Goal: Information Seeking & Learning: Understand process/instructions

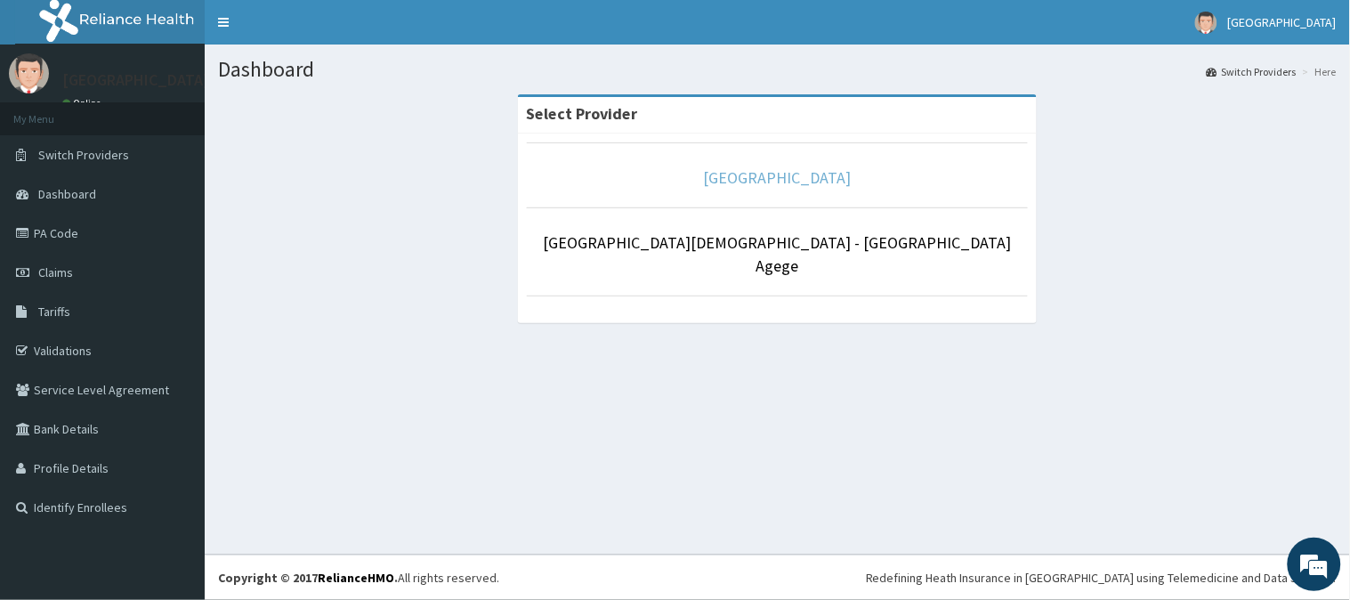
click at [760, 187] on link "[GEOGRAPHIC_DATA]" at bounding box center [778, 177] width 148 height 20
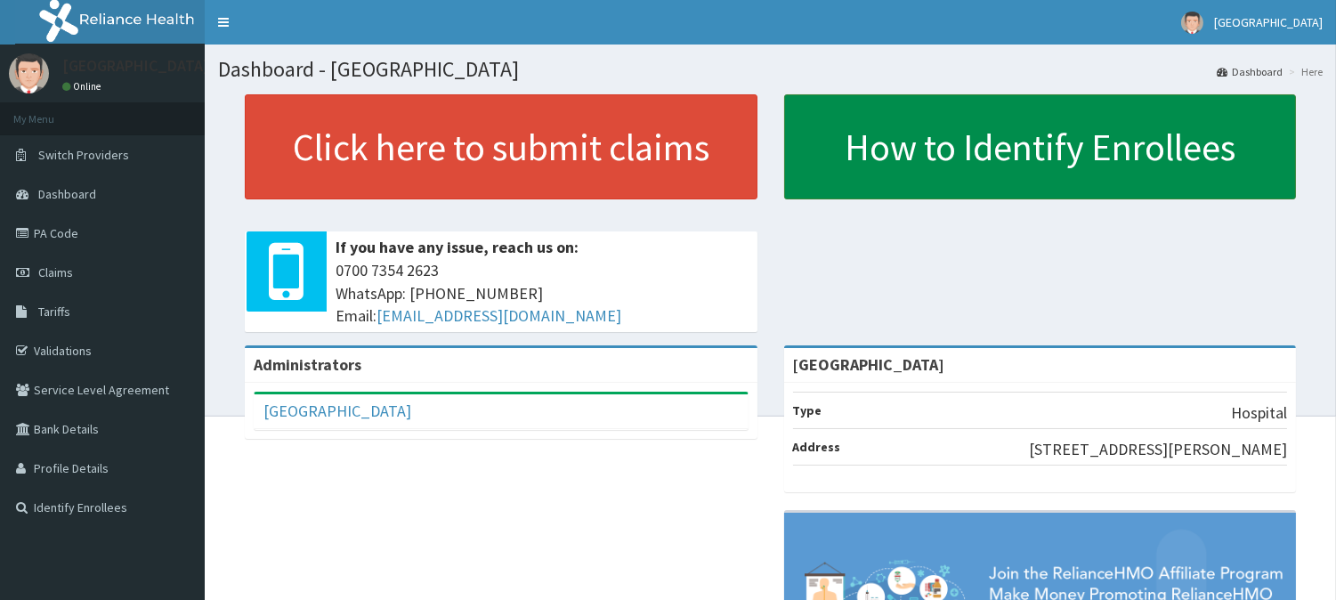
click at [927, 163] on link "How to Identify Enrollees" at bounding box center [1040, 146] width 513 height 105
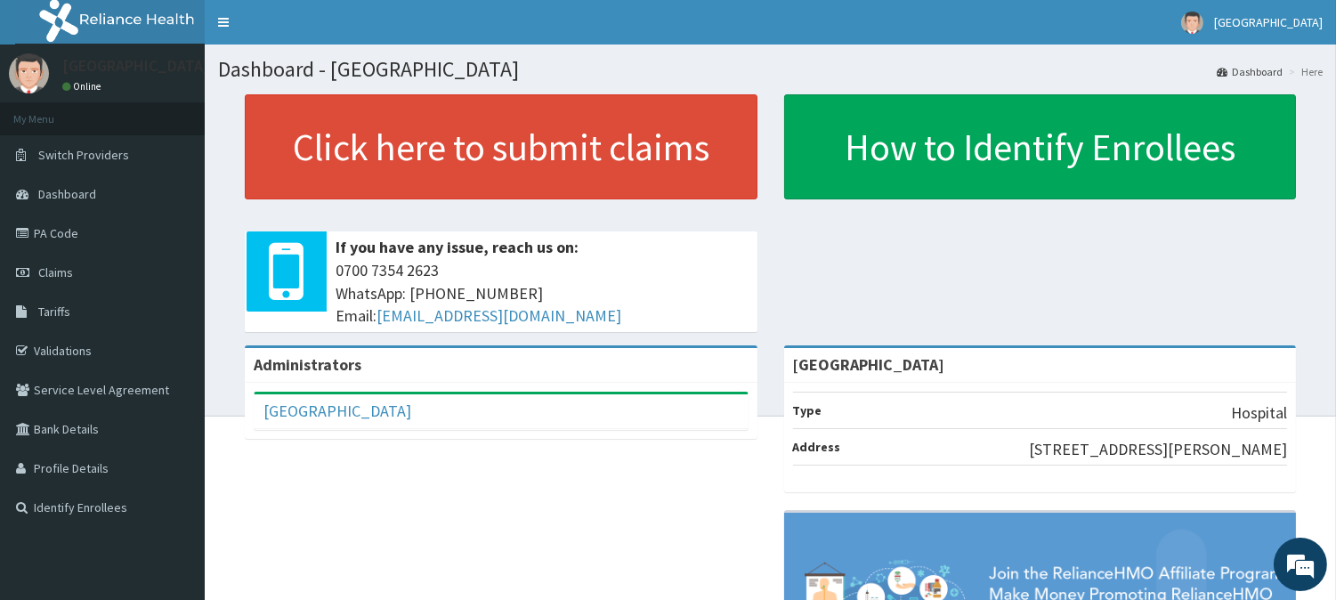
click at [1313, 74] on li "Here" at bounding box center [1303, 71] width 38 height 15
click at [62, 233] on link "PA Code" at bounding box center [102, 233] width 205 height 39
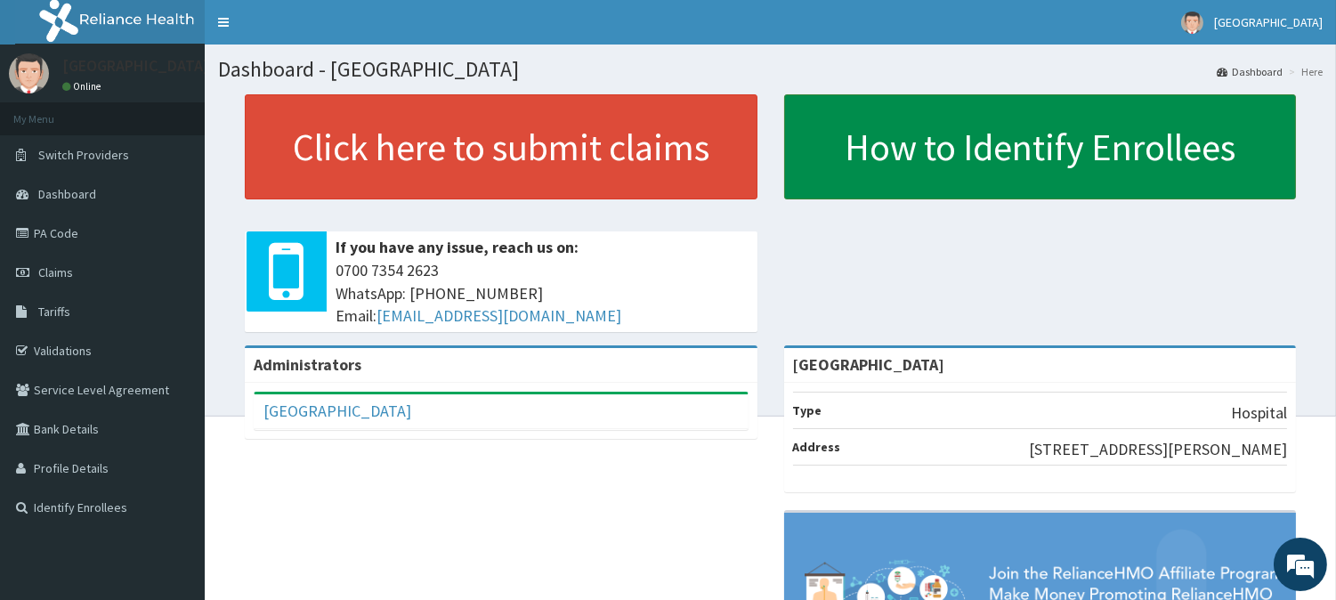
click at [1004, 155] on link "How to Identify Enrollees" at bounding box center [1040, 146] width 513 height 105
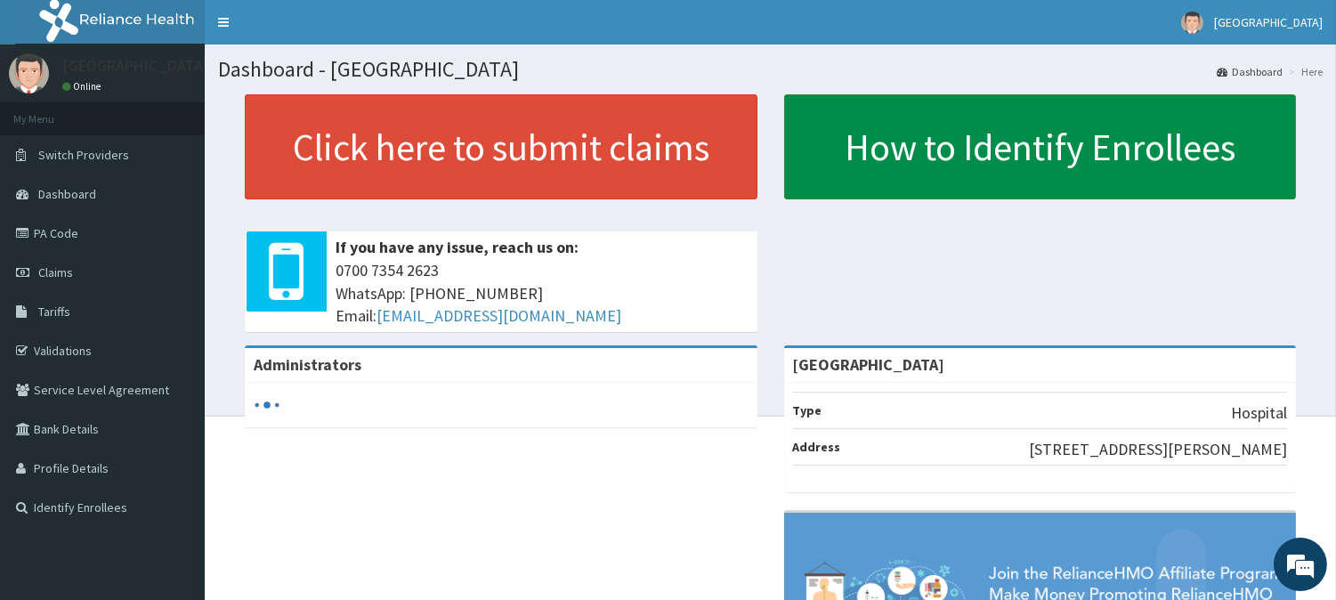
click at [951, 140] on link "How to Identify Enrollees" at bounding box center [1040, 146] width 513 height 105
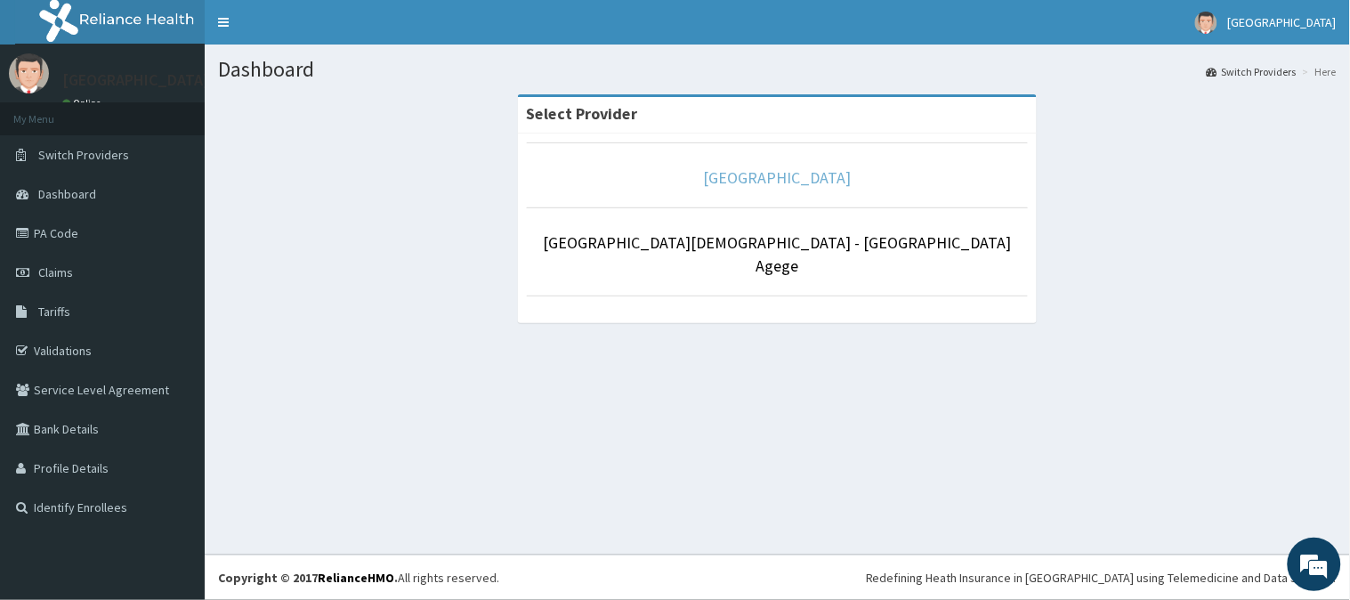
click at [788, 183] on link "[GEOGRAPHIC_DATA]" at bounding box center [778, 177] width 148 height 20
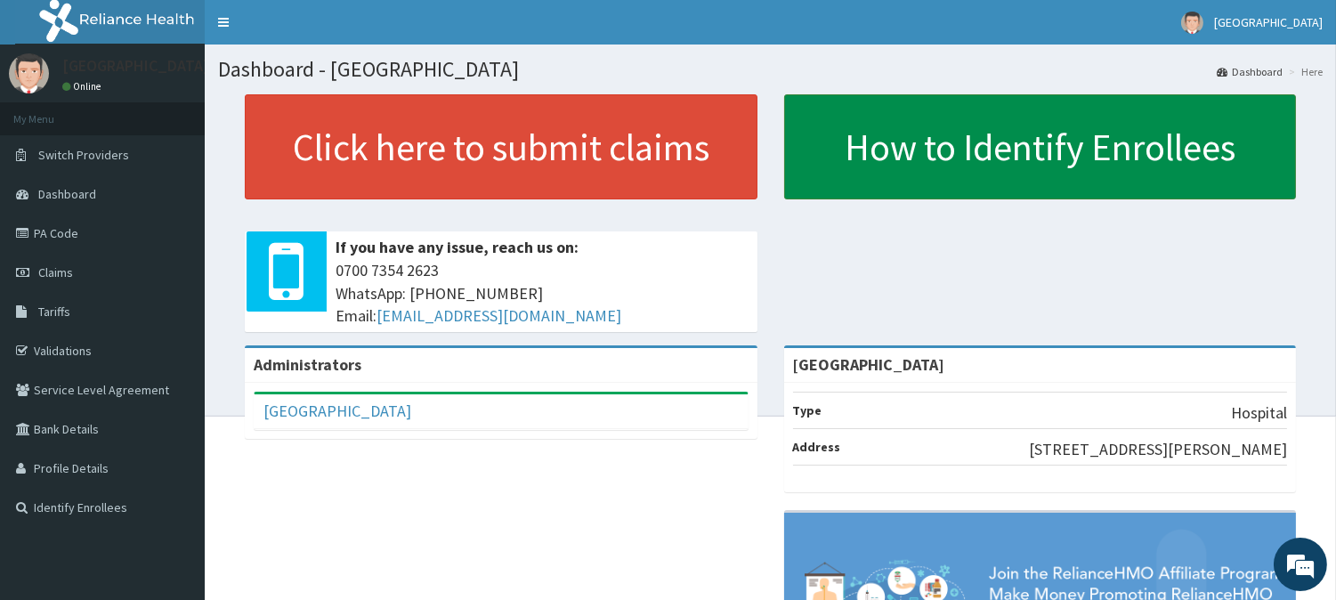
click at [1106, 134] on link "How to Identify Enrollees" at bounding box center [1040, 146] width 513 height 105
click at [1225, 142] on link "How to Identify Enrollees" at bounding box center [1040, 146] width 513 height 105
